Goal: Browse casually: Explore the website without a specific task or goal

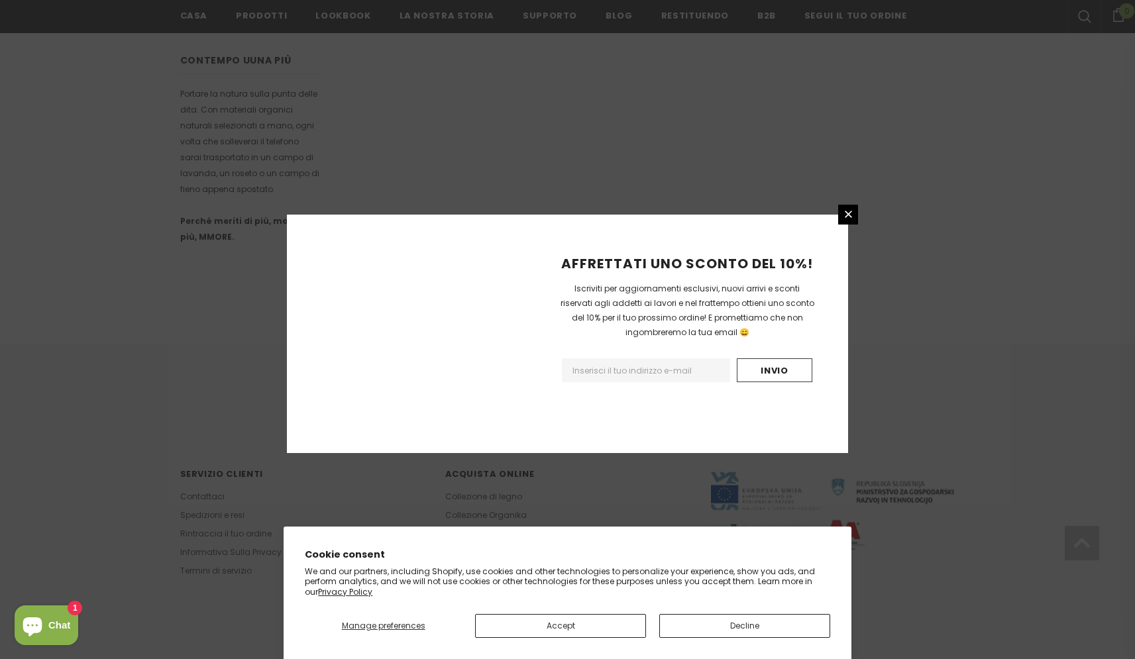
scroll to position [699, 0]
